Goal: Information Seeking & Learning: Find contact information

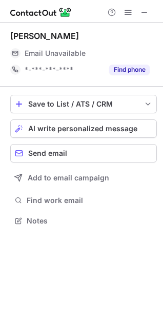
scroll to position [214, 163]
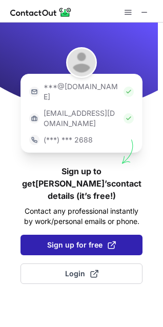
click at [124, 235] on button "Sign up for free" at bounding box center [81, 245] width 122 height 20
click at [82, 240] on span "Sign up for free" at bounding box center [81, 245] width 69 height 10
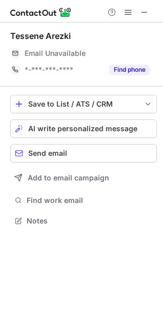
scroll to position [214, 163]
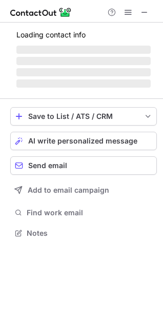
scroll to position [226, 163]
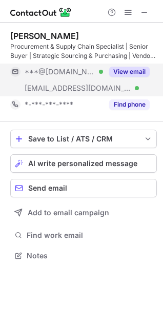
scroll to position [248, 163]
click at [123, 70] on button "View email" at bounding box center [129, 72] width 40 height 10
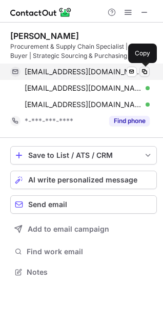
click at [145, 70] on span at bounding box center [144, 72] width 8 height 8
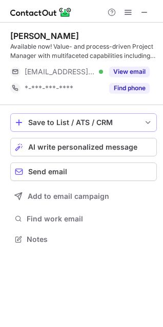
scroll to position [232, 163]
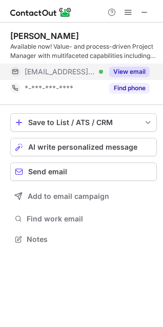
click at [131, 69] on button "View email" at bounding box center [129, 72] width 40 height 10
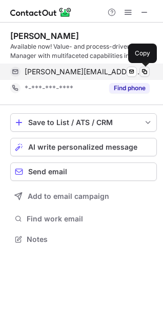
click at [141, 71] on span at bounding box center [144, 72] width 8 height 8
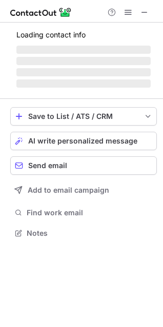
scroll to position [232, 163]
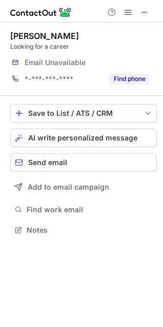
scroll to position [223, 163]
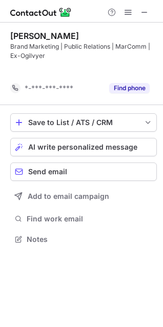
scroll to position [216, 163]
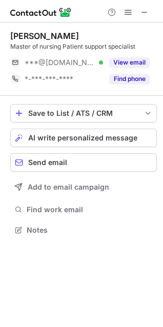
scroll to position [223, 163]
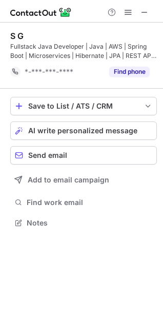
scroll to position [216, 163]
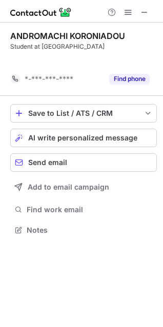
scroll to position [206, 163]
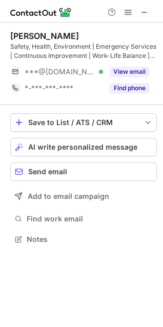
scroll to position [232, 163]
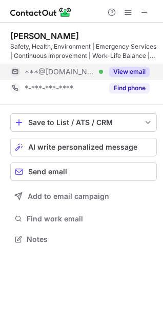
click at [129, 71] on button "View email" at bounding box center [129, 72] width 40 height 10
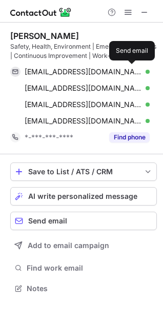
scroll to position [281, 163]
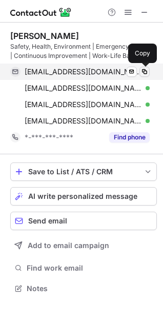
click at [143, 70] on span at bounding box center [144, 72] width 8 height 8
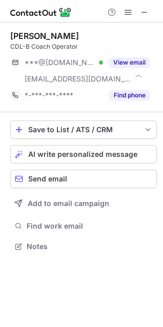
scroll to position [239, 163]
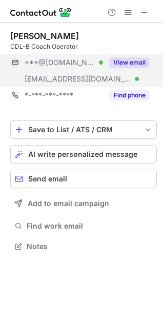
click at [138, 58] on button "View email" at bounding box center [129, 62] width 40 height 10
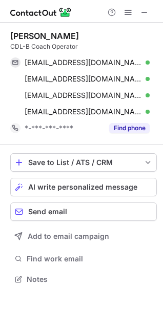
scroll to position [272, 163]
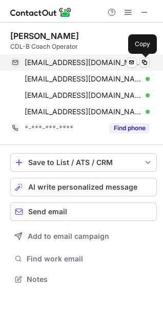
click at [145, 66] on span at bounding box center [144, 62] width 8 height 8
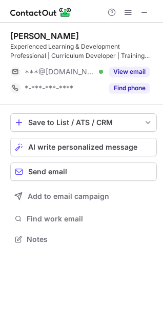
scroll to position [232, 163]
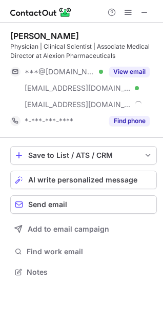
scroll to position [265, 163]
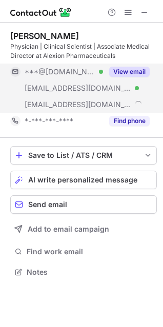
click at [132, 70] on button "View email" at bounding box center [129, 72] width 40 height 10
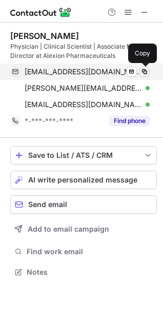
click at [145, 75] on span at bounding box center [144, 72] width 8 height 8
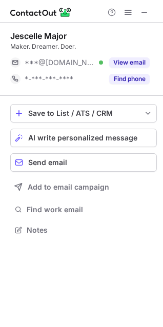
scroll to position [223, 163]
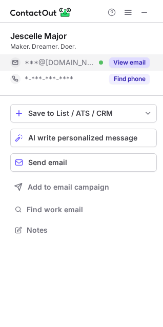
click at [131, 59] on button "View email" at bounding box center [129, 62] width 40 height 10
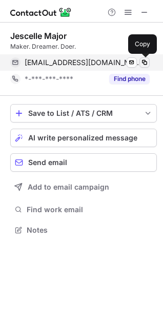
click at [148, 58] on button at bounding box center [144, 62] width 10 height 10
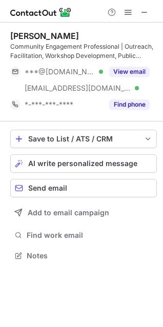
scroll to position [248, 163]
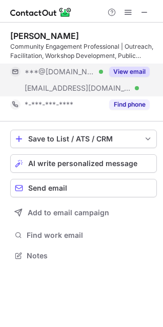
click at [135, 71] on button "View email" at bounding box center [129, 72] width 40 height 10
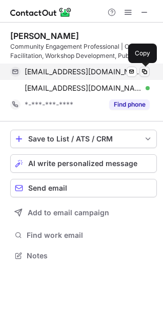
click at [147, 71] on span at bounding box center [144, 72] width 8 height 8
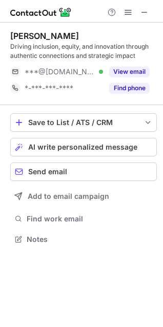
scroll to position [232, 163]
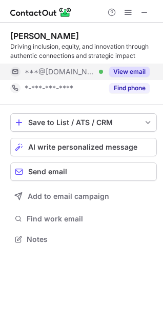
click at [146, 73] on button "View email" at bounding box center [129, 72] width 40 height 10
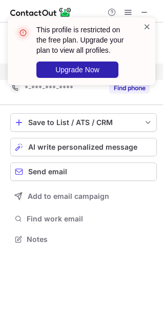
click at [146, 28] on span at bounding box center [147, 27] width 8 height 10
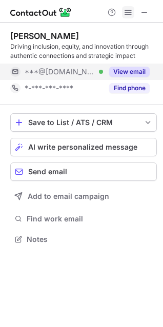
click at [127, 10] on span at bounding box center [128, 12] width 8 height 8
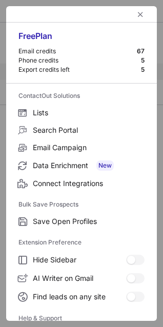
scroll to position [100, 0]
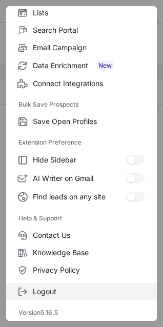
click at [41, 288] on span "Logout" at bounding box center [89, 291] width 112 height 9
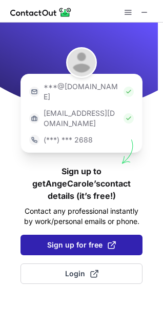
click at [71, 240] on span "Sign up for free" at bounding box center [81, 245] width 69 height 10
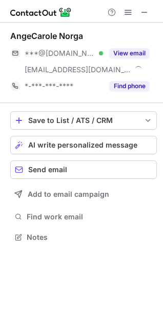
scroll to position [230, 163]
click at [71, 214] on span "Find work email" at bounding box center [90, 216] width 126 height 9
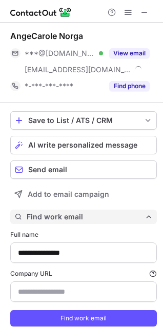
click at [95, 211] on button "Find work email" at bounding box center [83, 217] width 147 height 14
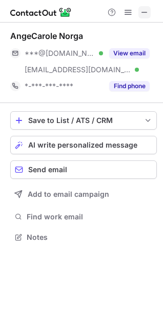
click at [144, 10] on span at bounding box center [144, 12] width 8 height 8
click at [126, 12] on span at bounding box center [128, 12] width 8 height 8
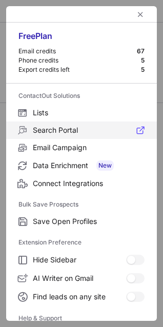
scroll to position [100, 0]
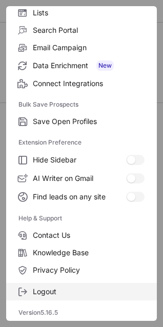
click at [61, 293] on span "Logout" at bounding box center [89, 291] width 112 height 9
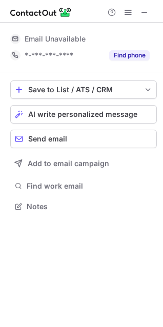
scroll to position [199, 163]
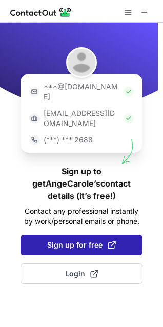
click at [105, 240] on span "Sign up for free" at bounding box center [81, 245] width 69 height 10
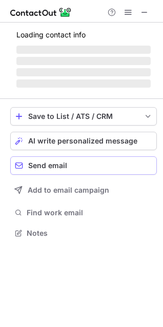
scroll to position [230, 163]
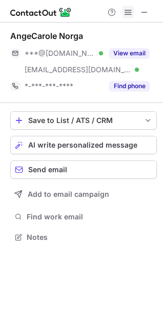
click at [133, 10] on button at bounding box center [128, 12] width 12 height 12
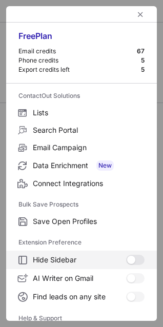
scroll to position [100, 0]
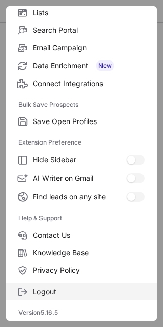
click at [47, 288] on span "Logout" at bounding box center [89, 291] width 112 height 9
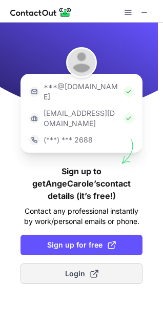
click at [84, 268] on span "Login" at bounding box center [81, 273] width 33 height 10
click at [98, 269] on span at bounding box center [94, 273] width 8 height 8
click at [74, 268] on span "Login" at bounding box center [81, 273] width 33 height 10
click at [92, 269] on span at bounding box center [94, 273] width 8 height 8
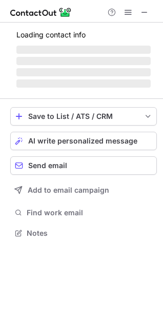
scroll to position [230, 163]
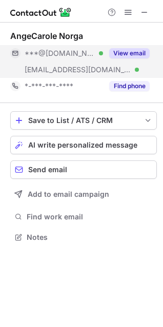
click at [120, 53] on button "View email" at bounding box center [129, 53] width 40 height 10
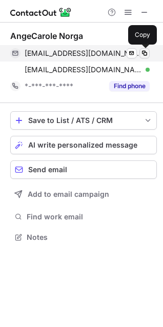
click at [146, 53] on span at bounding box center [144, 53] width 8 height 8
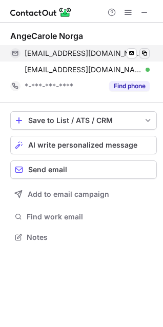
click at [146, 53] on span at bounding box center [144, 53] width 8 height 8
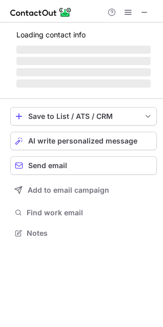
scroll to position [232, 163]
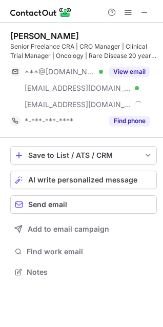
scroll to position [265, 163]
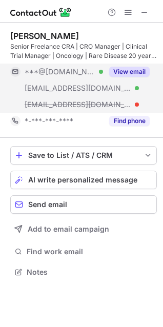
click at [119, 71] on button "View email" at bounding box center [129, 72] width 40 height 10
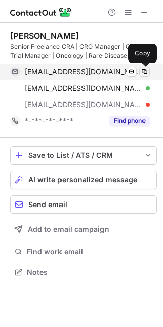
click at [139, 68] on button at bounding box center [144, 72] width 10 height 10
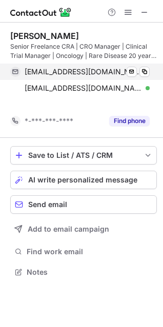
scroll to position [248, 163]
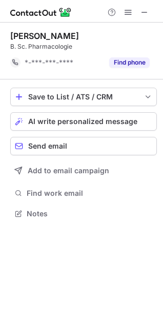
scroll to position [206, 163]
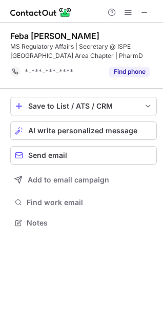
scroll to position [216, 163]
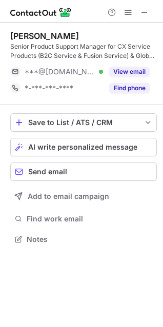
scroll to position [232, 163]
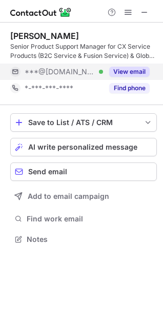
click at [121, 67] on button "View email" at bounding box center [129, 72] width 40 height 10
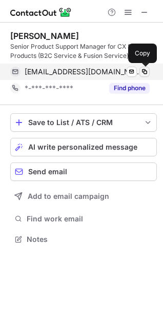
click at [141, 70] on span at bounding box center [144, 72] width 8 height 8
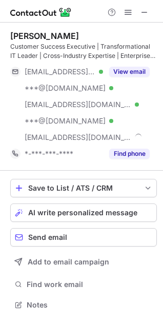
scroll to position [298, 163]
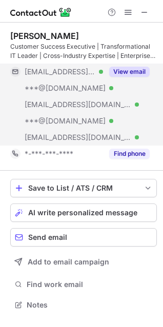
click at [124, 73] on button "View email" at bounding box center [129, 72] width 40 height 10
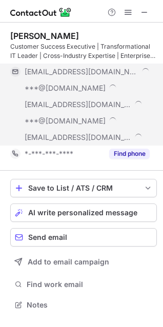
scroll to position [314, 156]
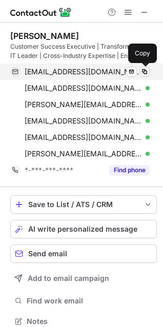
click at [145, 73] on span at bounding box center [144, 72] width 8 height 8
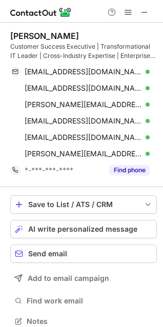
click at [112, 69] on div "mfry4@mindspring.com Verified" at bounding box center [87, 71] width 125 height 9
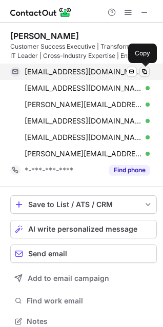
click at [147, 69] on span at bounding box center [144, 72] width 8 height 8
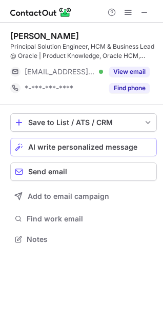
scroll to position [232, 163]
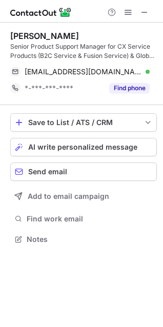
scroll to position [232, 163]
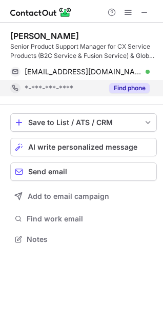
click at [121, 86] on button "Find phone" at bounding box center [129, 88] width 40 height 10
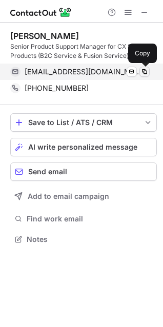
click at [142, 68] on span at bounding box center [144, 72] width 8 height 8
